Goal: Task Accomplishment & Management: Manage account settings

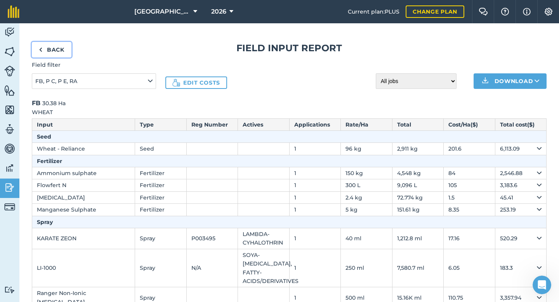
click at [60, 49] on link "Back" at bounding box center [52, 50] width 40 height 16
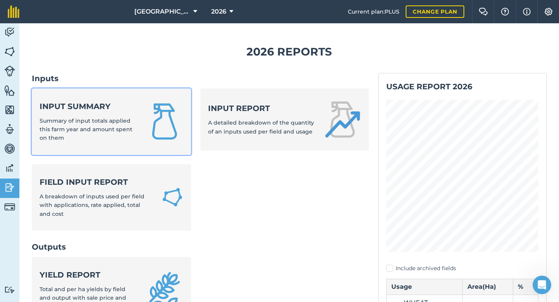
click at [65, 106] on strong "Input summary" at bounding box center [88, 106] width 97 height 11
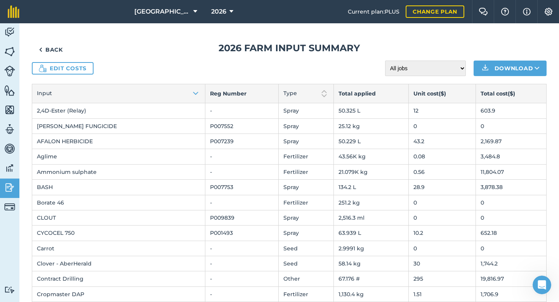
scroll to position [23, 0]
click at [82, 70] on link "Edit costs" at bounding box center [63, 68] width 62 height 12
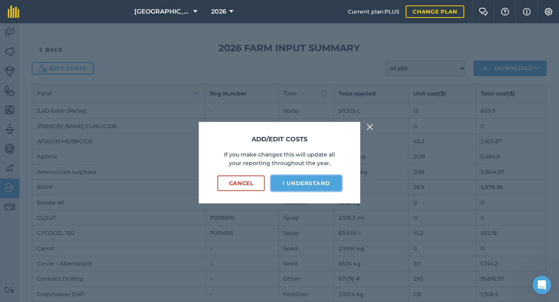
click at [322, 178] on button "I understand" at bounding box center [306, 184] width 71 height 16
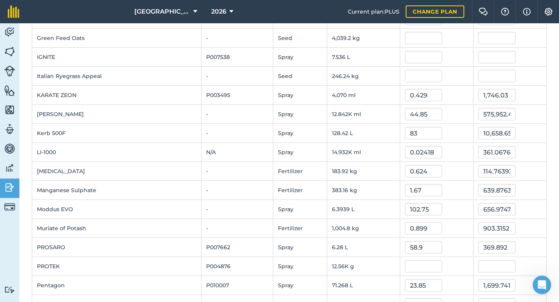
scroll to position [428, 0]
click at [409, 74] on input "text" at bounding box center [423, 76] width 37 height 12
type input "8"
type input "1,969.92"
click at [451, 54] on div at bounding box center [436, 57] width 63 height 12
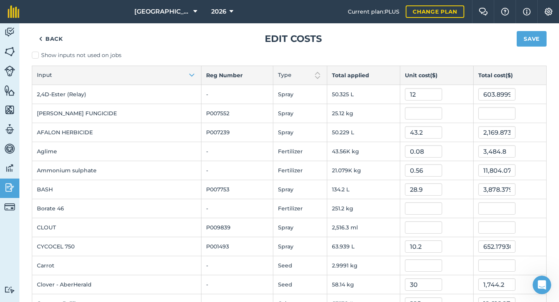
scroll to position [0, 0]
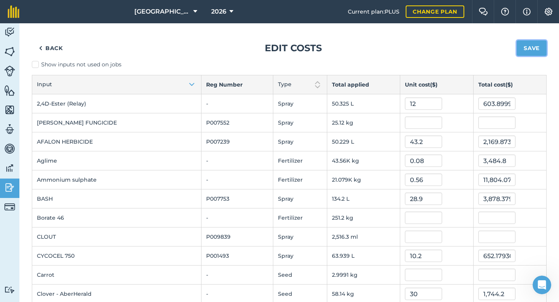
click at [528, 50] on button "Save" at bounding box center [532, 48] width 30 height 16
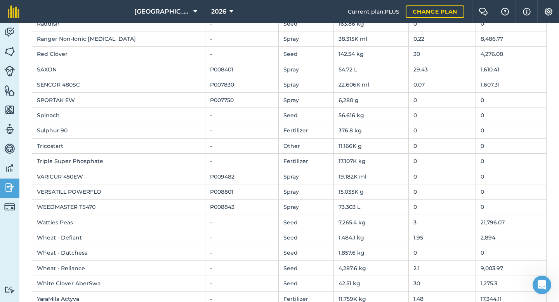
scroll to position [671, 0]
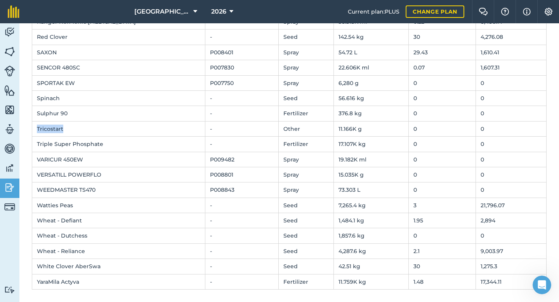
drag, startPoint x: 63, startPoint y: 128, endPoint x: 37, endPoint y: 128, distance: 26.0
click at [37, 128] on td "Tricostart" at bounding box center [118, 128] width 173 height 15
copy td "Tricostart"
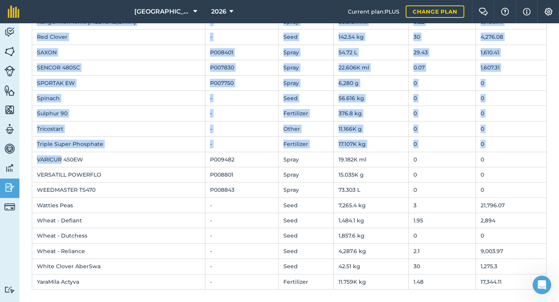
drag, startPoint x: 61, startPoint y: 160, endPoint x: 31, endPoint y: 160, distance: 30.7
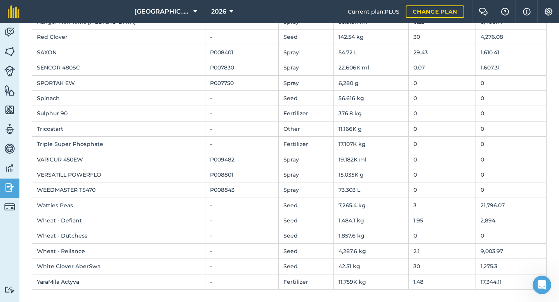
click at [45, 159] on td "VARICUR 450EW" at bounding box center [118, 159] width 173 height 15
drag, startPoint x: 62, startPoint y: 160, endPoint x: 31, endPoint y: 158, distance: 30.8
click at [32, 160] on td "VARICUR 450EW" at bounding box center [118, 159] width 173 height 15
copy td "VARICUR"
drag, startPoint x: 66, startPoint y: 175, endPoint x: 33, endPoint y: 173, distance: 33.8
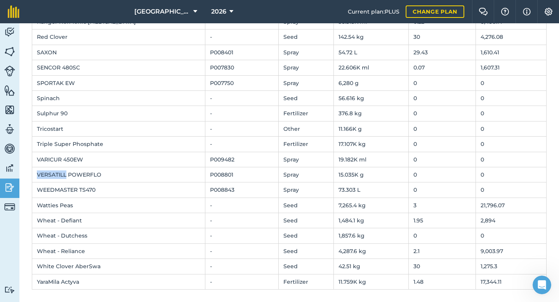
click at [33, 174] on td "VERSATILL POWERFLO" at bounding box center [118, 174] width 173 height 15
copy td "VERSATILL"
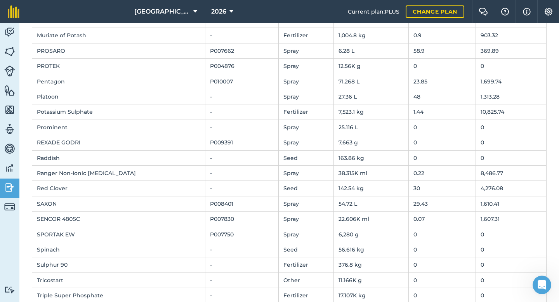
scroll to position [518, 0]
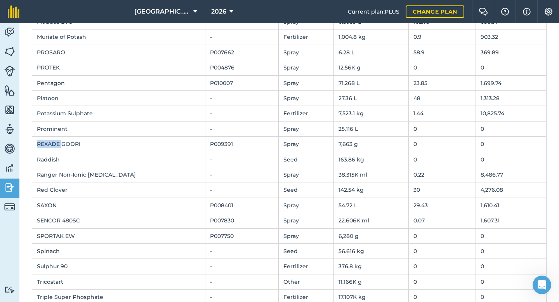
drag, startPoint x: 61, startPoint y: 143, endPoint x: 33, endPoint y: 146, distance: 27.3
click at [33, 146] on td "REXADE GODRI" at bounding box center [118, 144] width 173 height 15
copy td "REXADE"
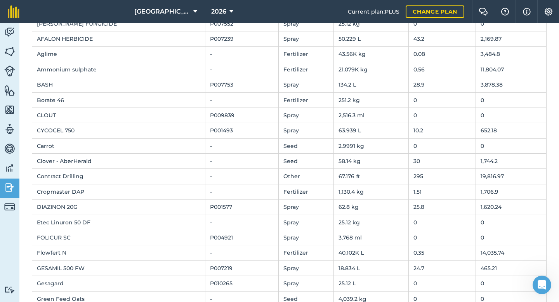
scroll to position [0, 0]
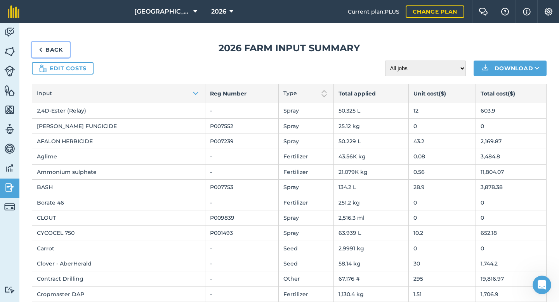
click at [56, 50] on link "Back" at bounding box center [51, 50] width 38 height 16
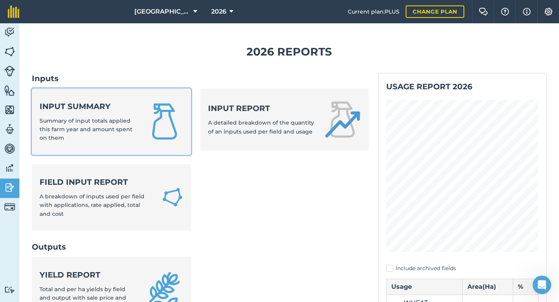
click at [71, 112] on div "Input summary Summary of input totals applied this farm year and amount spent o…" at bounding box center [88, 122] width 97 height 42
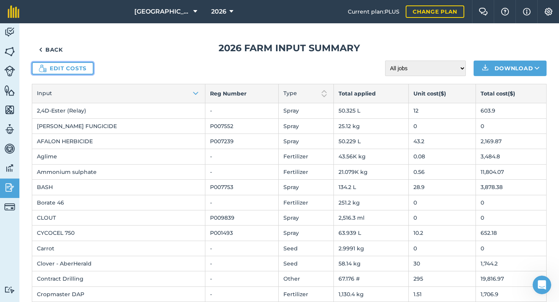
click at [82, 67] on link "Edit costs" at bounding box center [63, 68] width 62 height 12
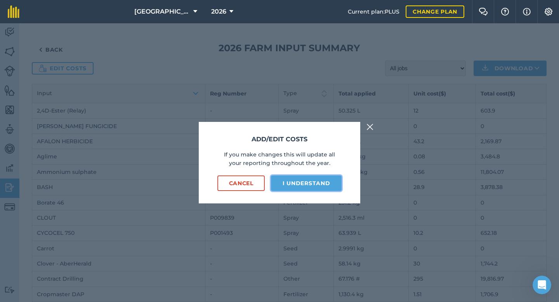
click at [303, 190] on button "I understand" at bounding box center [306, 184] width 71 height 16
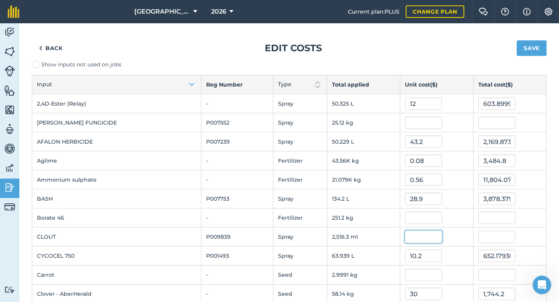
click at [429, 233] on input "text" at bounding box center [423, 237] width 37 height 12
type input "0.219"
type input "551.05875"
click at [449, 213] on div at bounding box center [436, 218] width 63 height 12
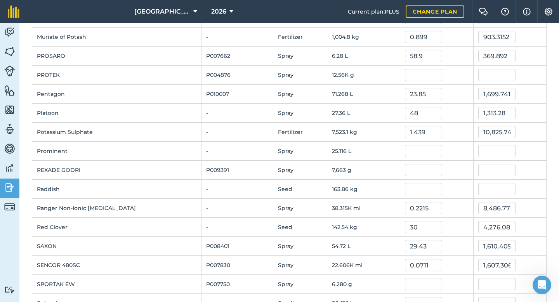
scroll to position [622, 0]
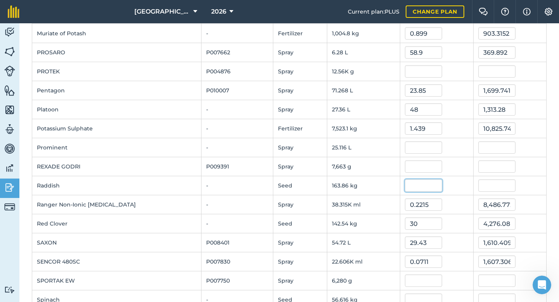
click at [405, 183] on input "text" at bounding box center [423, 185] width 37 height 12
click at [411, 167] on input "text" at bounding box center [423, 166] width 37 height 12
type input "1"
type input "1.49"
type input "11,417.87"
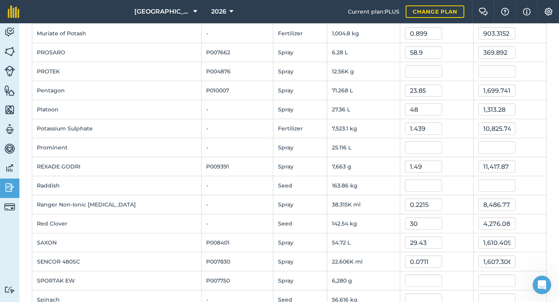
click at [454, 146] on div at bounding box center [436, 147] width 63 height 12
click at [453, 138] on td at bounding box center [437, 147] width 73 height 19
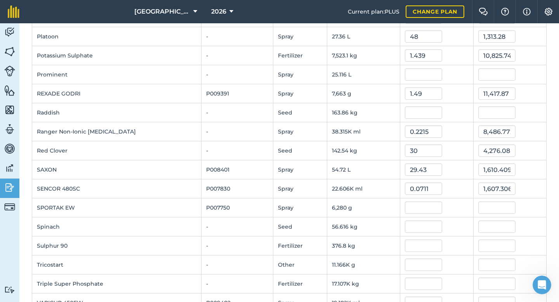
scroll to position [694, 0]
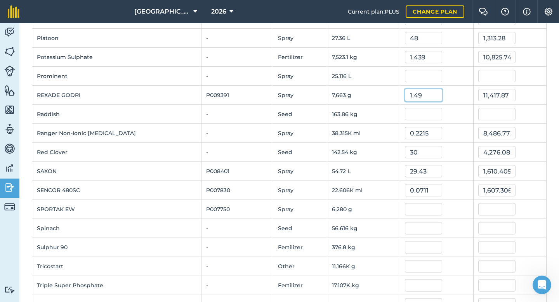
click at [411, 96] on input "1.49" at bounding box center [423, 95] width 37 height 12
type input "0.49"
type input "3,754.87"
click at [437, 64] on td "1.439" at bounding box center [437, 57] width 73 height 19
click at [413, 95] on input "0.49" at bounding box center [423, 95] width 37 height 12
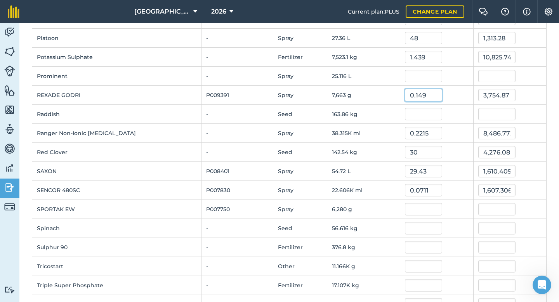
type input "0.149"
type input "1,141.787"
click at [455, 89] on div "0.149" at bounding box center [436, 95] width 63 height 12
click at [427, 96] on input "0.149" at bounding box center [423, 95] width 37 height 12
click at [450, 92] on div "0.149" at bounding box center [436, 95] width 63 height 12
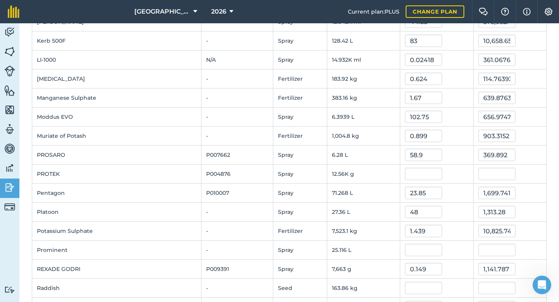
scroll to position [505, 0]
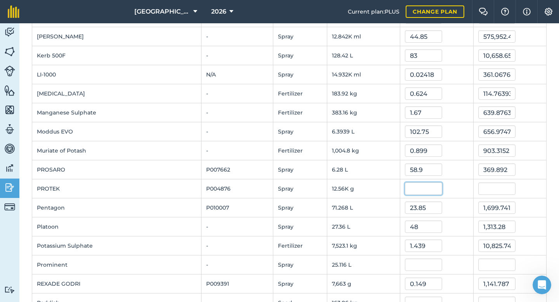
click at [410, 190] on input "text" at bounding box center [423, 189] width 37 height 12
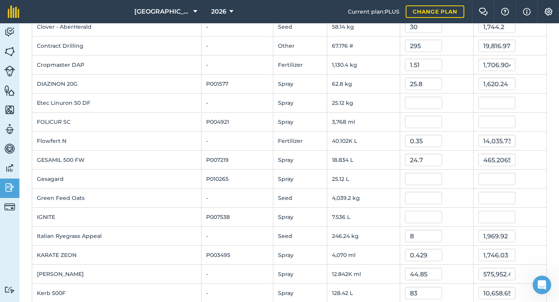
scroll to position [0, 0]
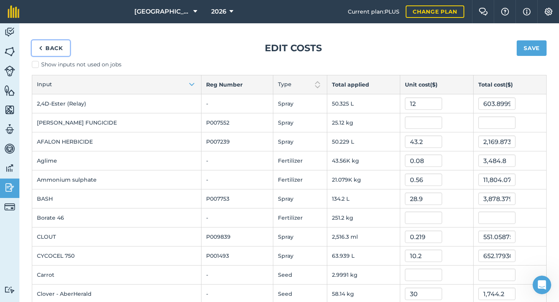
click at [60, 51] on link "Back" at bounding box center [51, 48] width 38 height 16
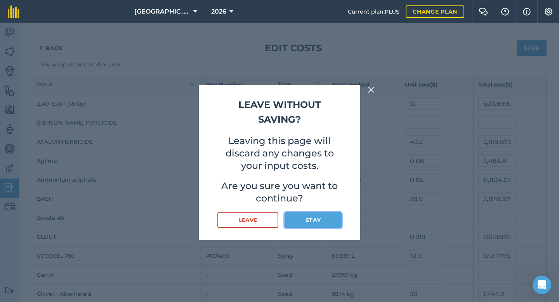
click at [314, 221] on button "Stay" at bounding box center [313, 221] width 57 height 16
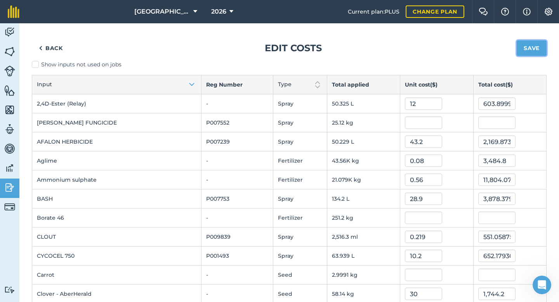
click at [525, 50] on button "Save" at bounding box center [532, 48] width 30 height 16
